Goal: Find contact information: Find contact information

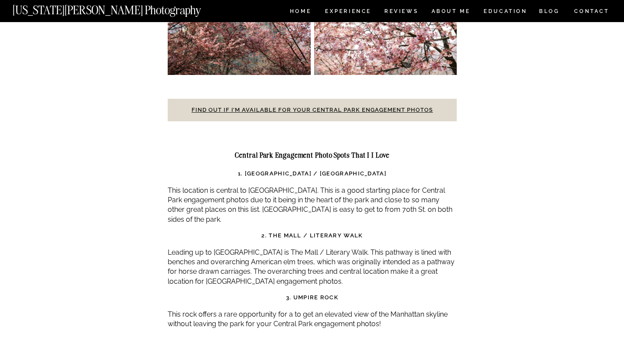
scroll to position [2706, 0]
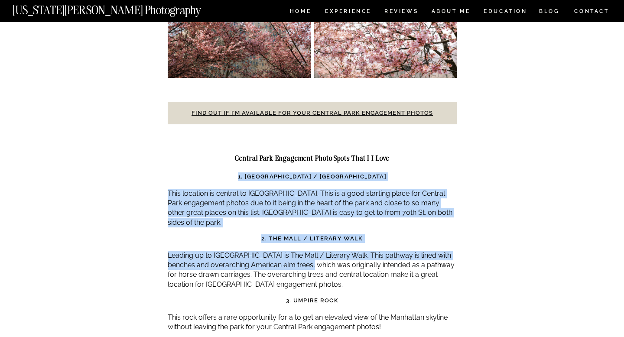
drag, startPoint x: 240, startPoint y: 140, endPoint x: 317, endPoint y: 233, distance: 120.7
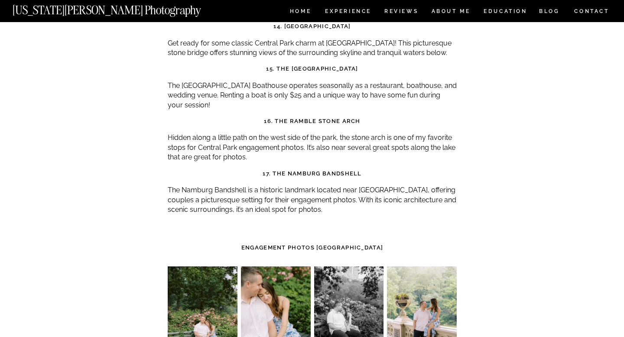
scroll to position [3515, 0]
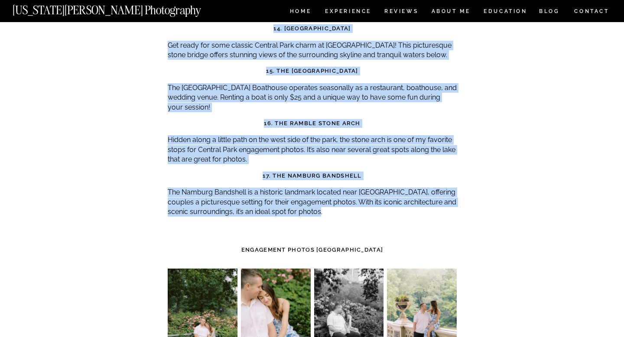
click at [344, 188] on p "The Namburg Bandshell is a historic landmark located near [GEOGRAPHIC_DATA], of…" at bounding box center [312, 202] width 289 height 29
copy div "4. Loremips Dolorsit / Ametcons Adipis Elit seddoeiu te incidid ut Laboree Dolo…"
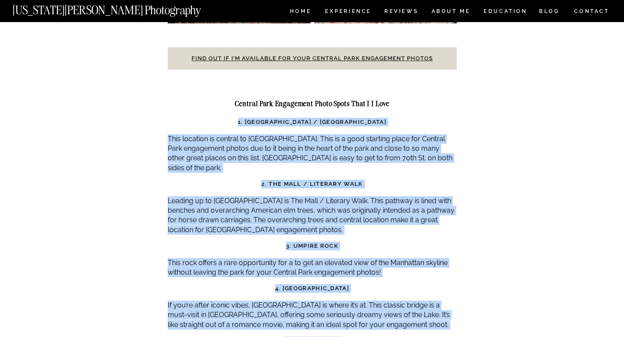
scroll to position [2756, 0]
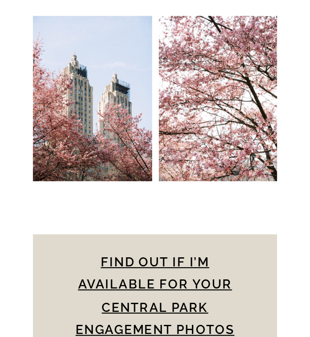
scroll to position [4840, 0]
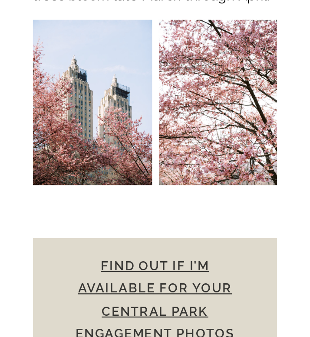
click at [181, 259] on link "Find out if I’m available for your Central Park engagement photos" at bounding box center [154, 300] width 159 height 82
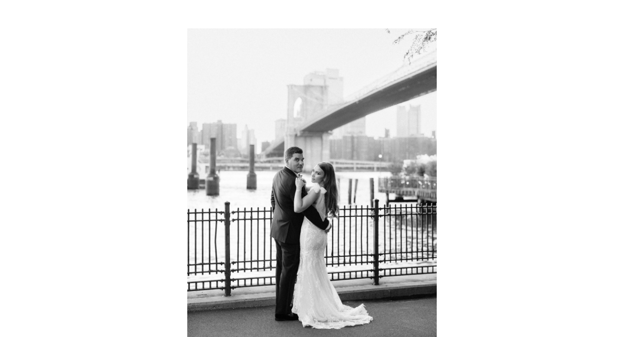
scroll to position [5621, 0]
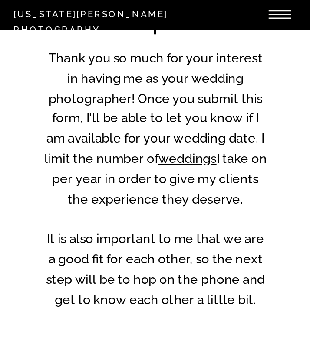
scroll to position [172, 0]
